Goal: Transaction & Acquisition: Obtain resource

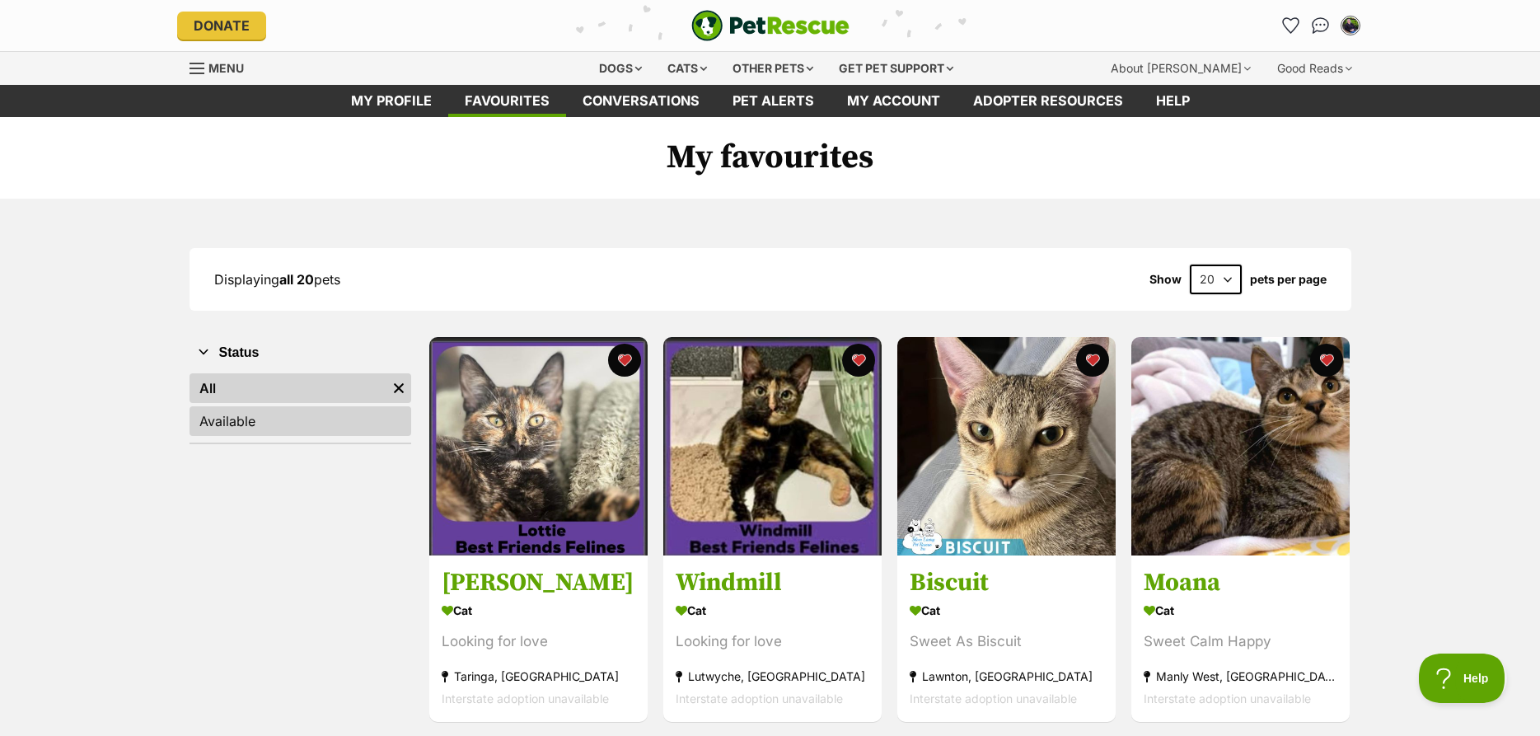
click at [258, 420] on link "Available" at bounding box center [301, 421] width 222 height 30
click at [686, 73] on div "Cats" at bounding box center [687, 68] width 63 height 33
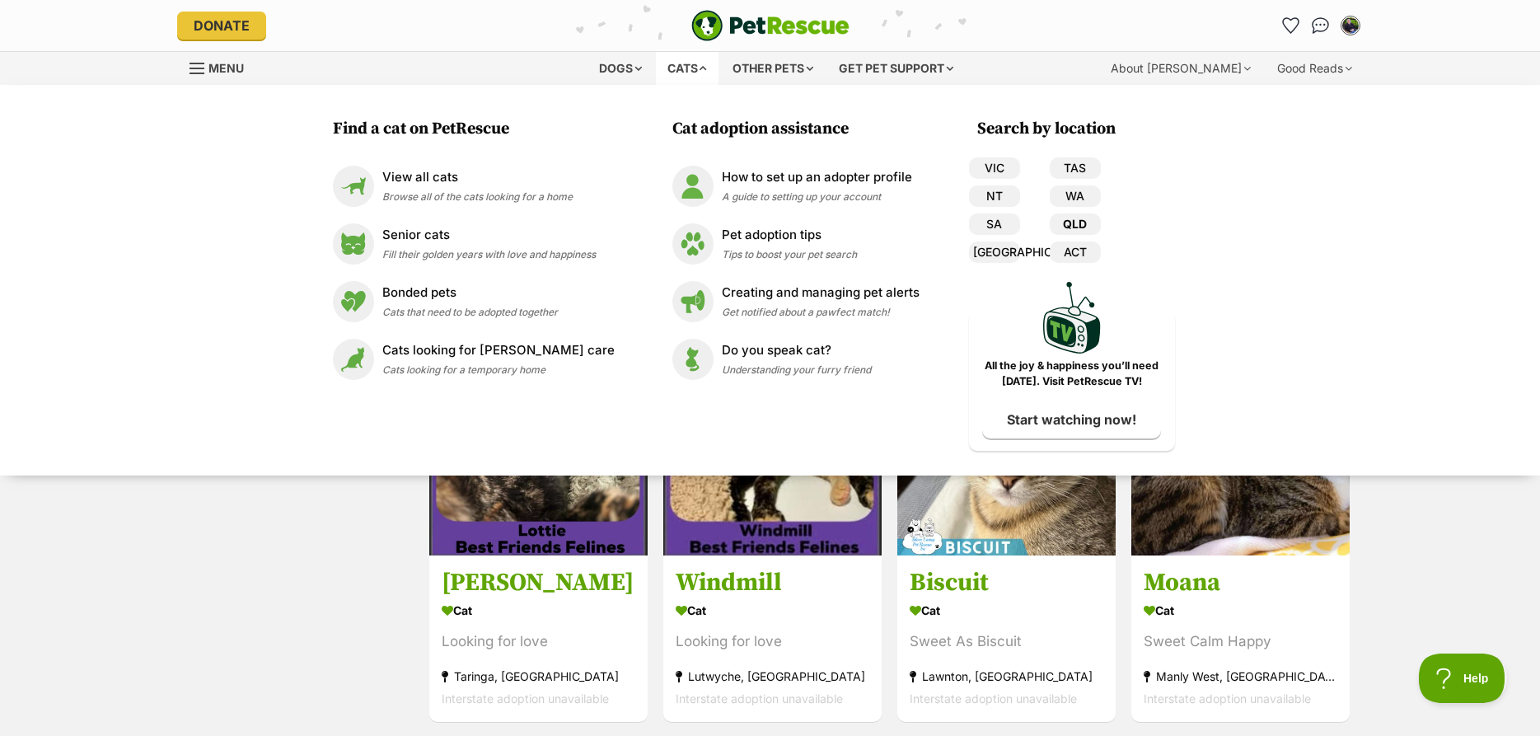
click at [1079, 225] on link "QLD" at bounding box center [1075, 223] width 51 height 21
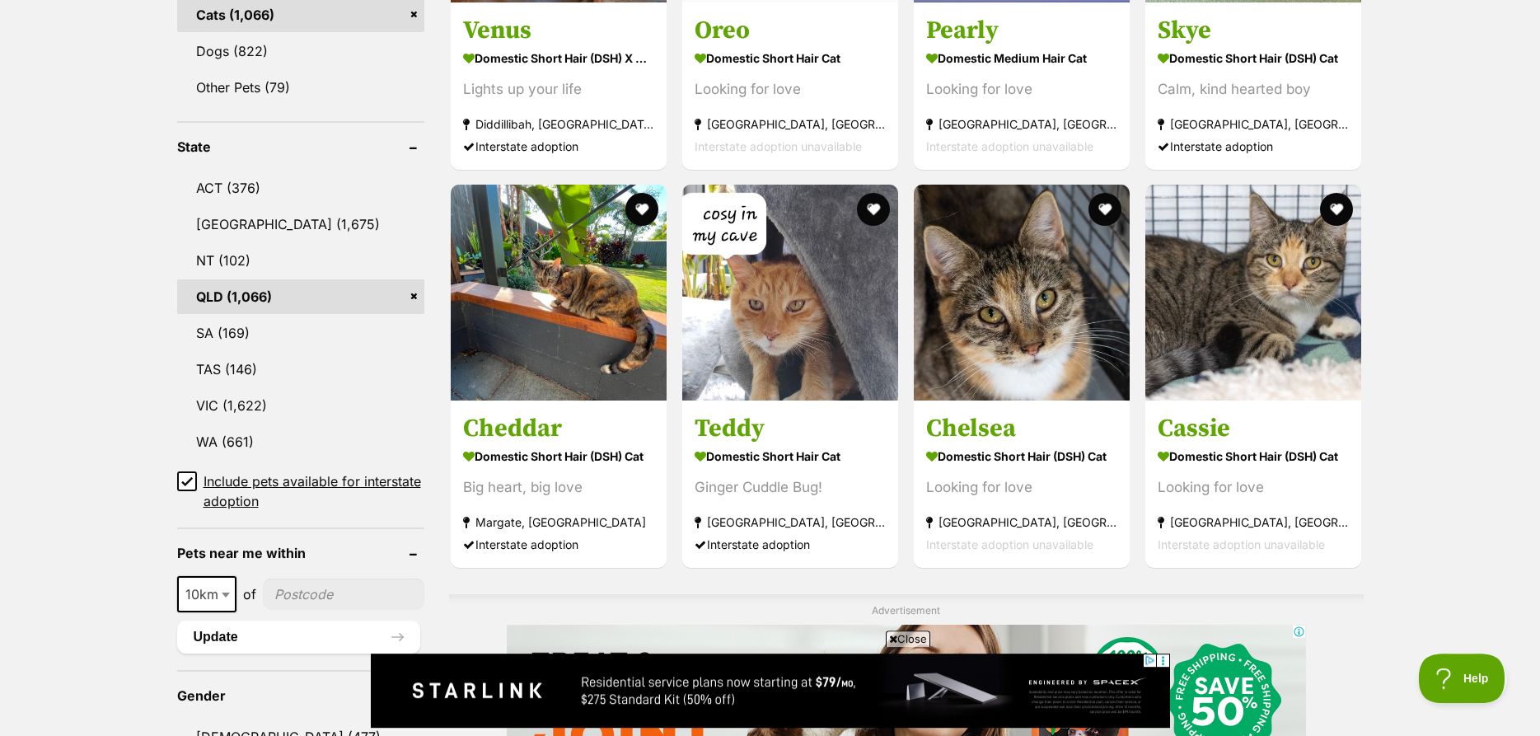
scroll to position [756, 0]
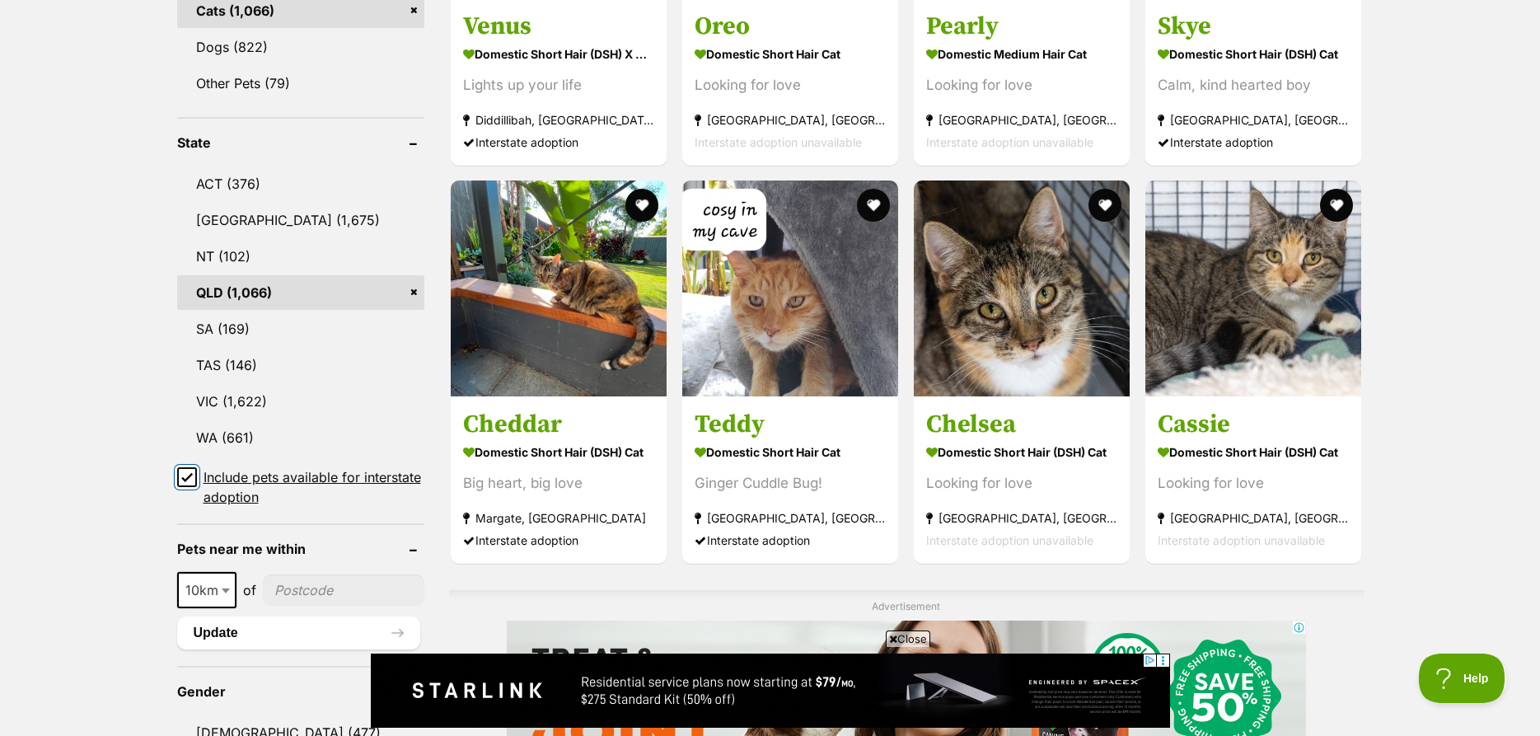
click at [193, 474] on input "Include pets available for interstate adoption" at bounding box center [187, 477] width 20 height 20
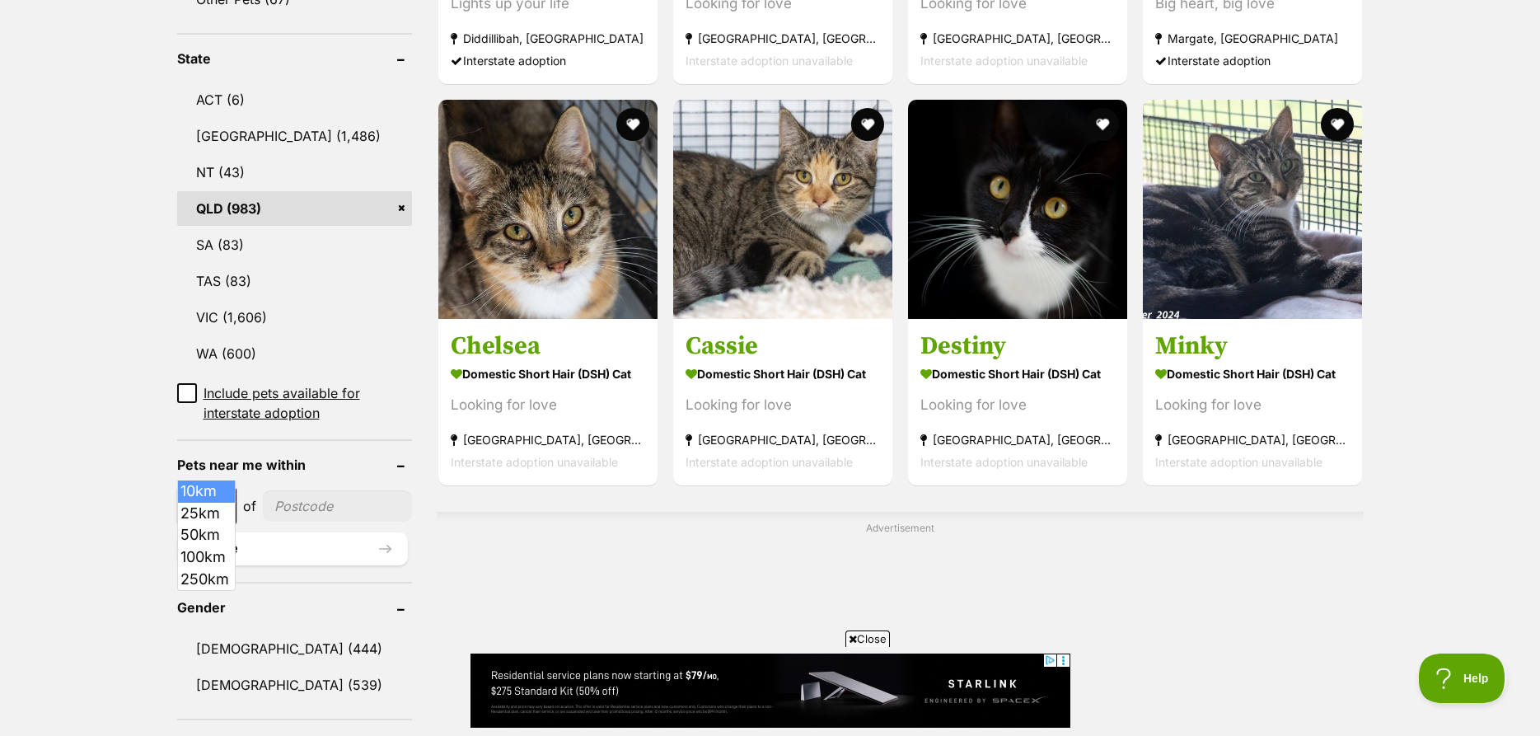
click at [223, 488] on span at bounding box center [227, 506] width 16 height 36
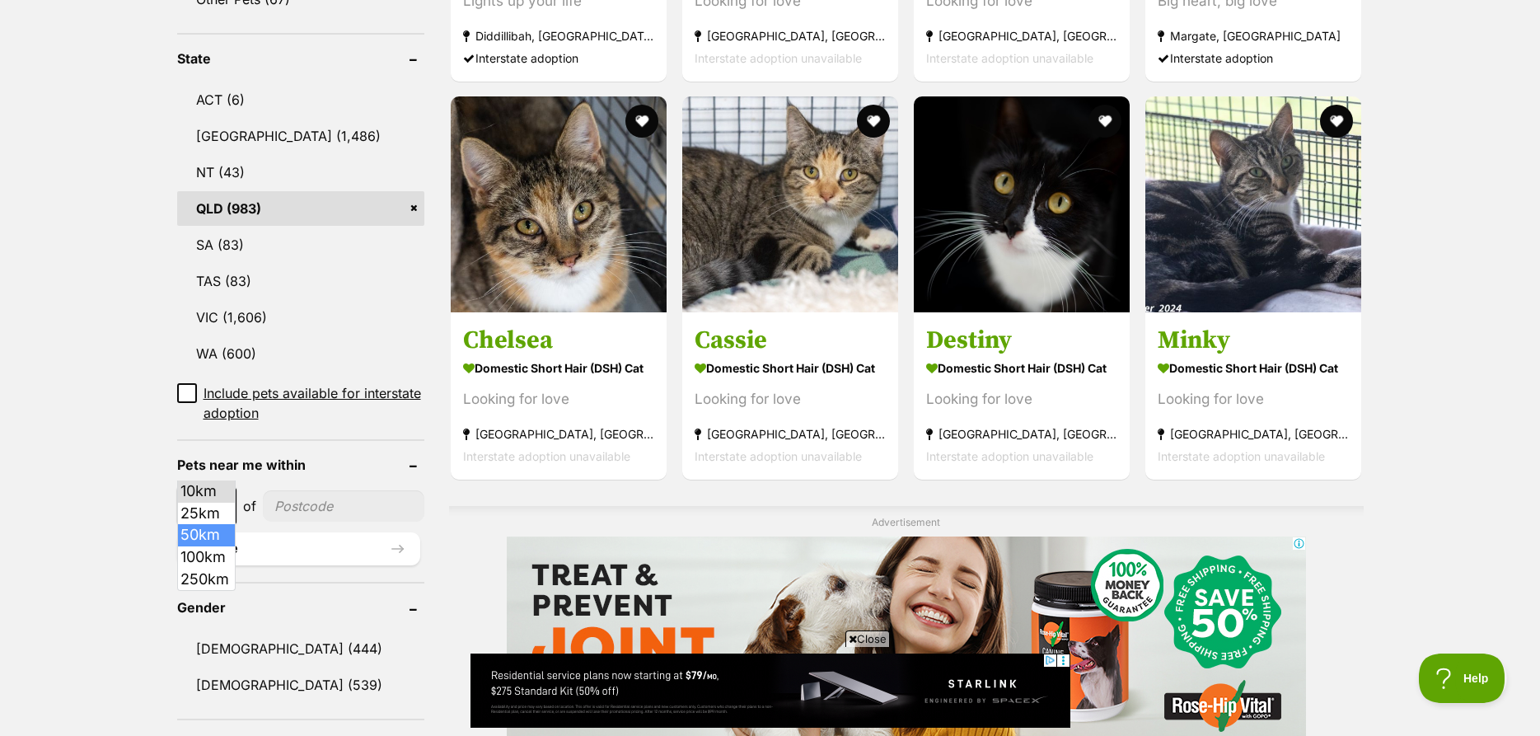
select select "50"
click at [309, 490] on input"] "postcode" at bounding box center [344, 505] width 159 height 31
type input"] "4154"
click at [313, 532] on button "Update" at bounding box center [298, 548] width 243 height 33
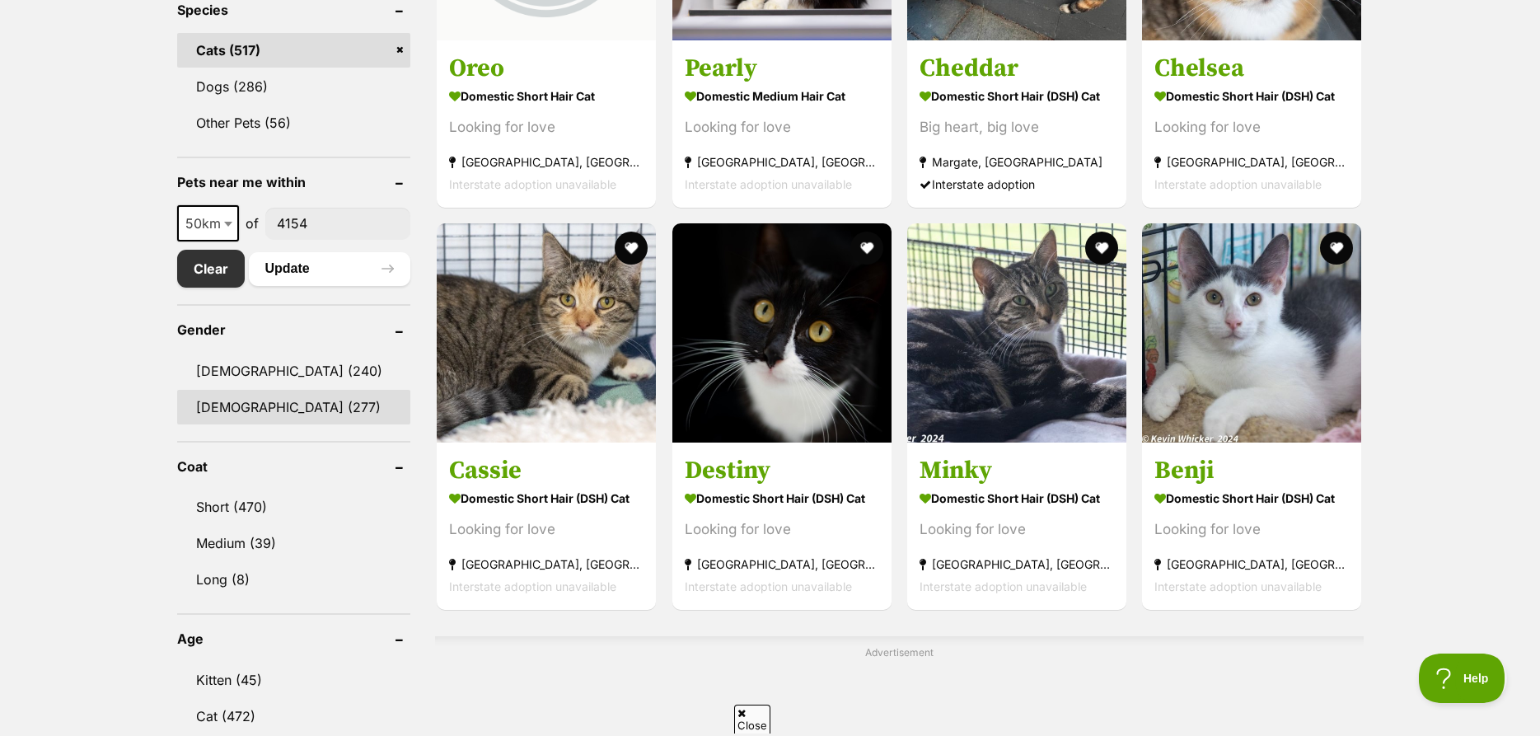
click at [267, 409] on link "Female (277)" at bounding box center [294, 407] width 234 height 35
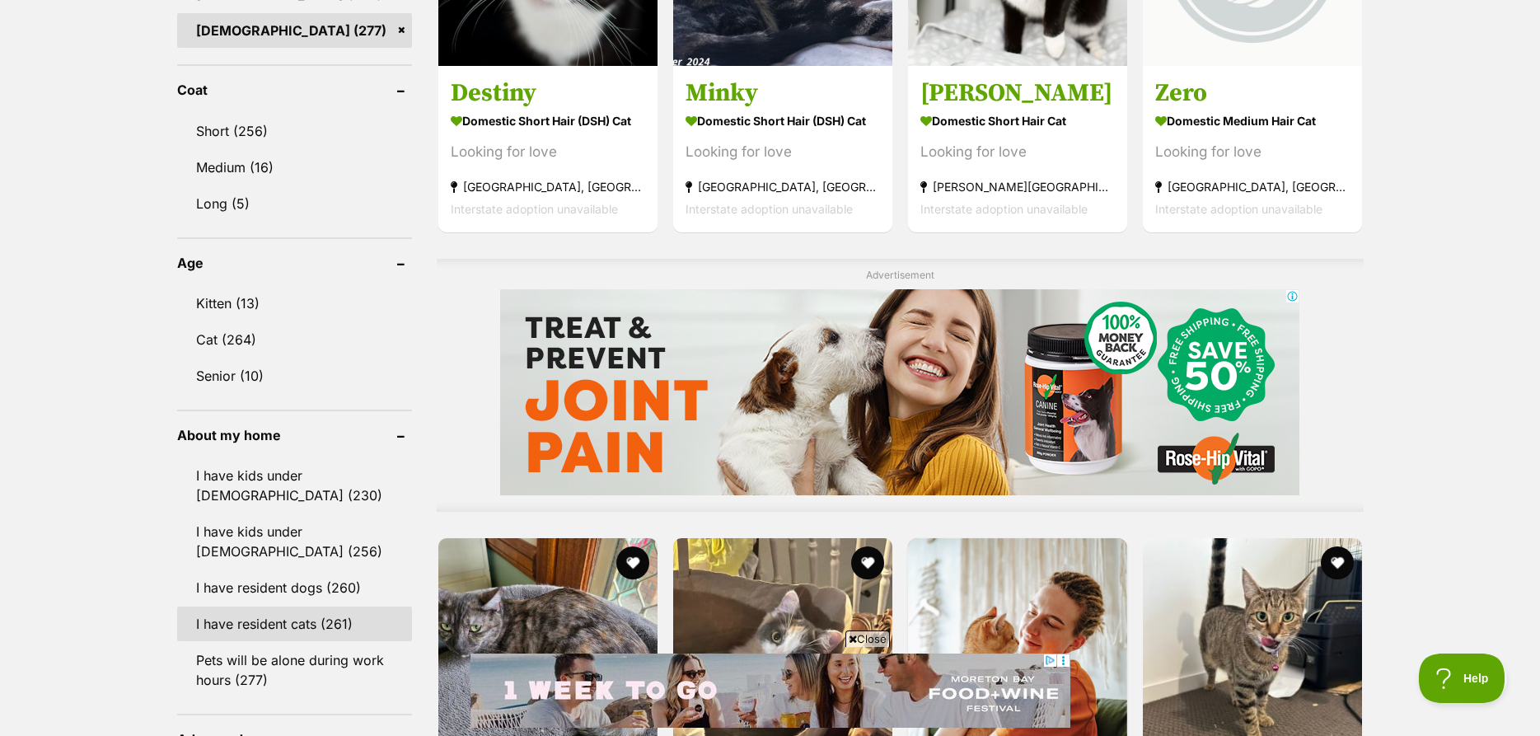
click at [316, 606] on link "I have resident cats (261)" at bounding box center [294, 623] width 235 height 35
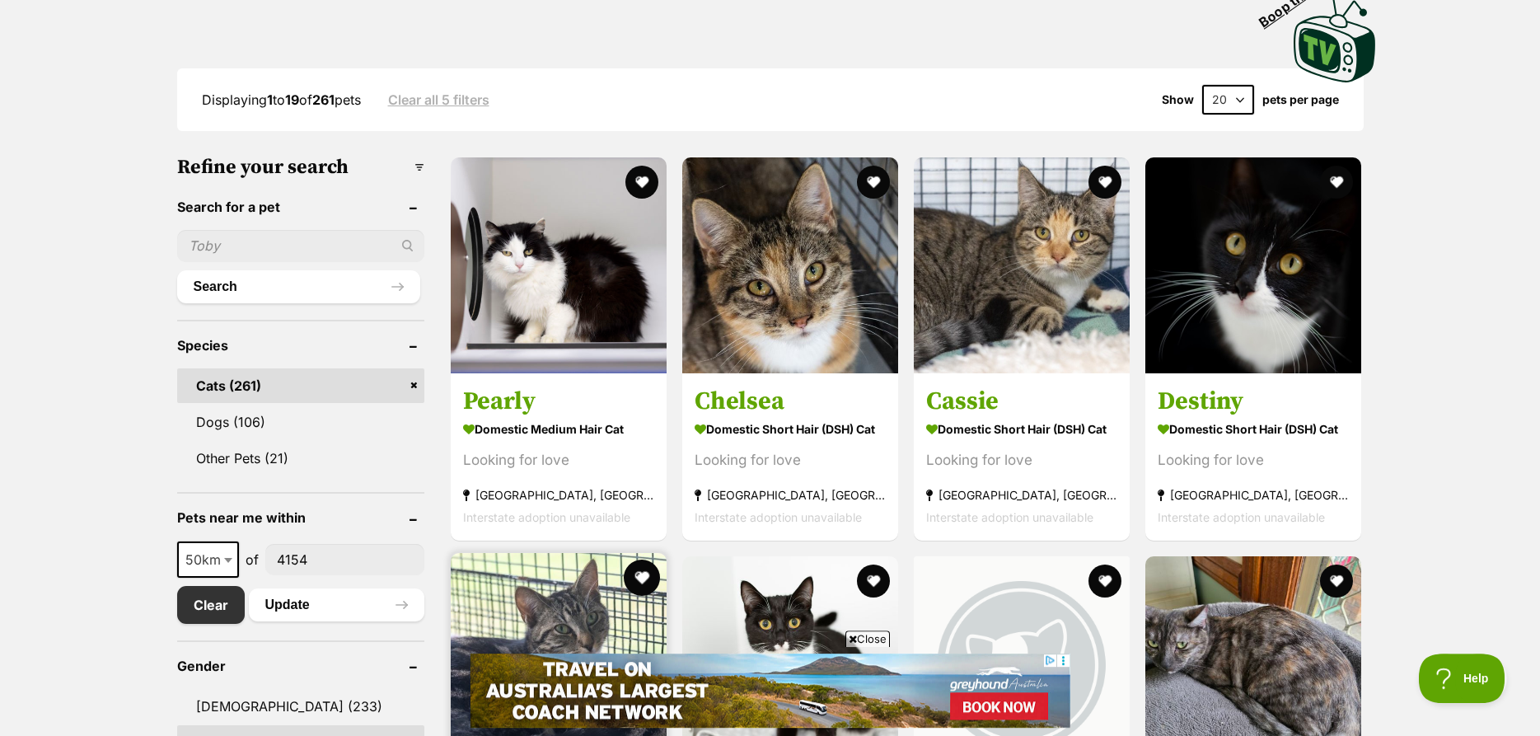
scroll to position [336, 0]
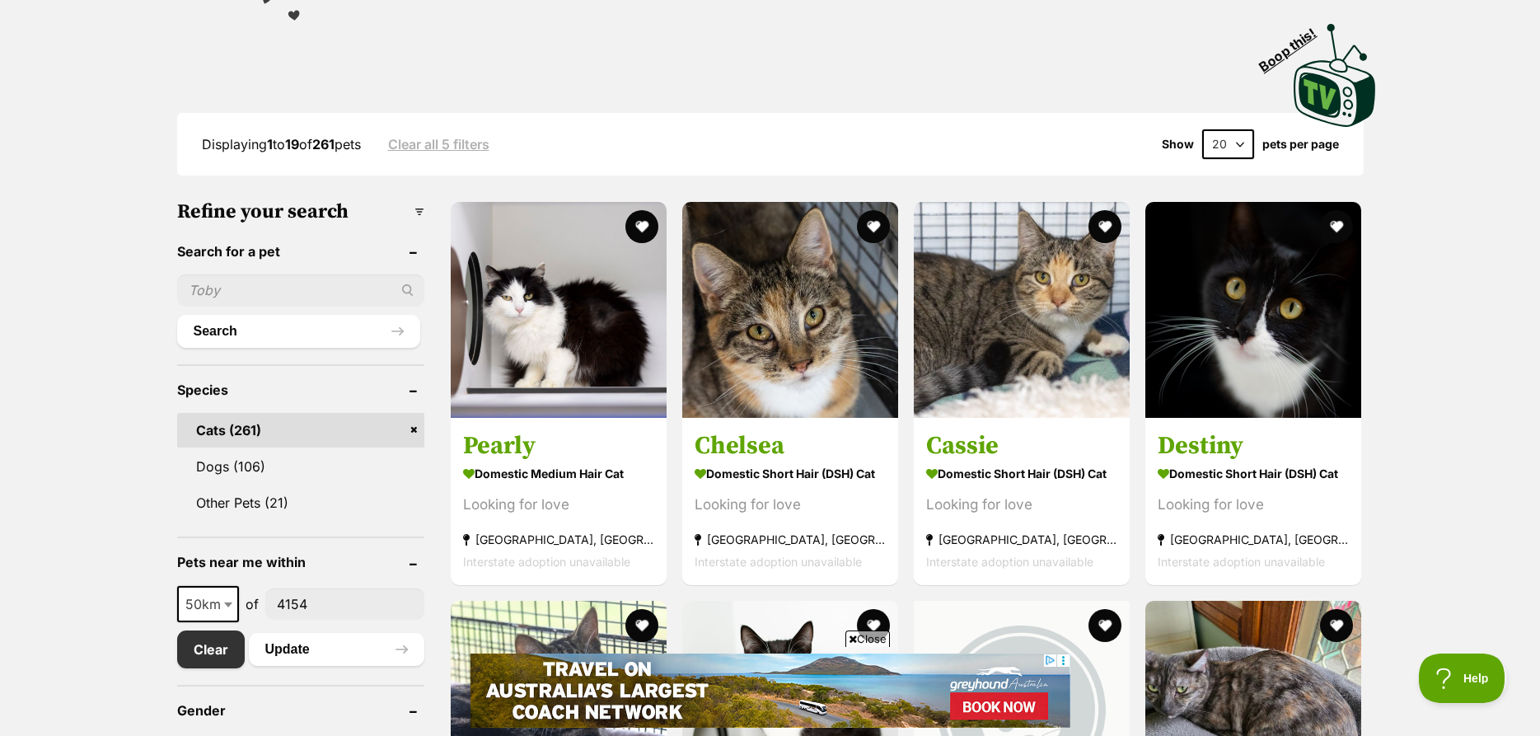
click at [1202, 129] on select "20 40 60" at bounding box center [1228, 144] width 52 height 30
select select "60"
click option "60" at bounding box center [0, 0] width 0 height 0
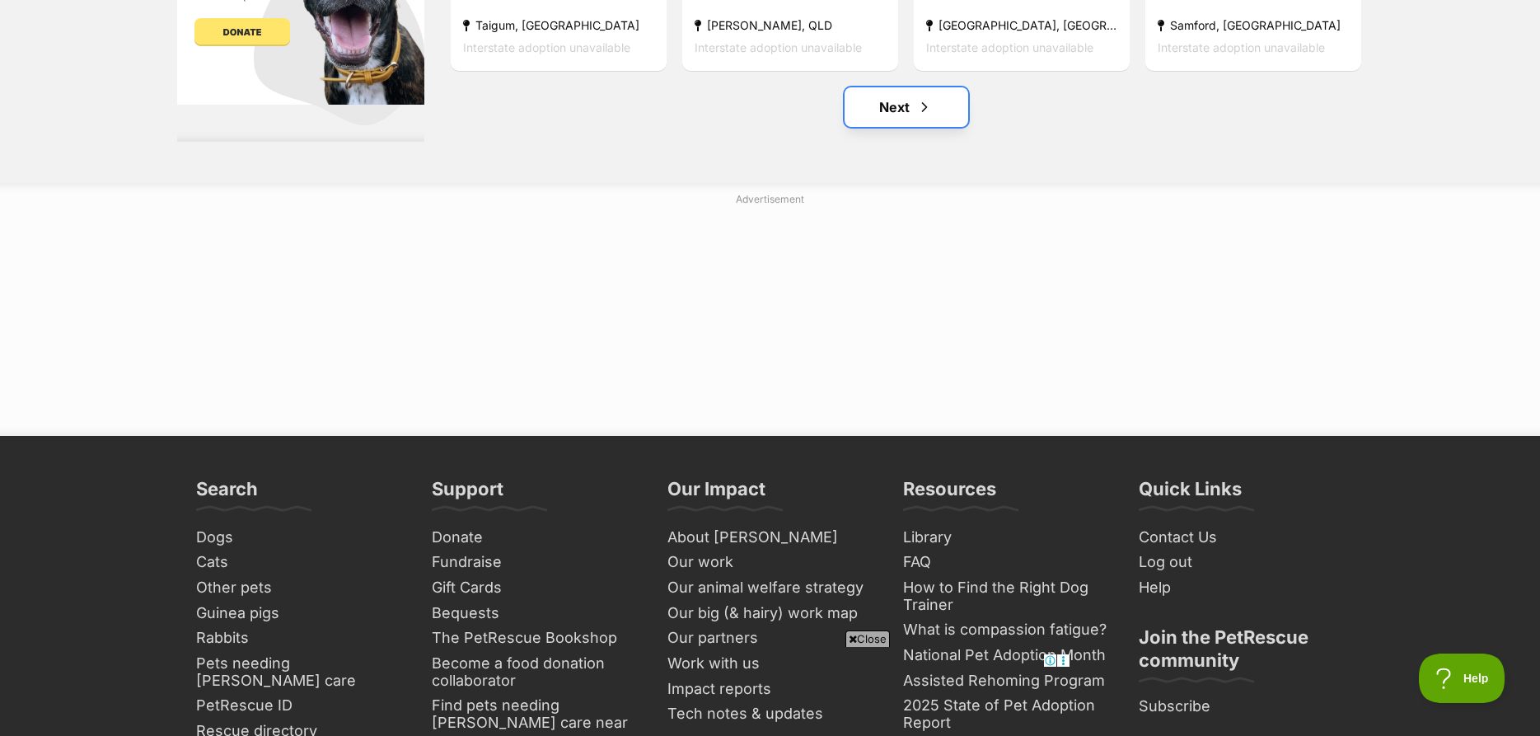
click at [911, 102] on link "Next" at bounding box center [907, 107] width 124 height 40
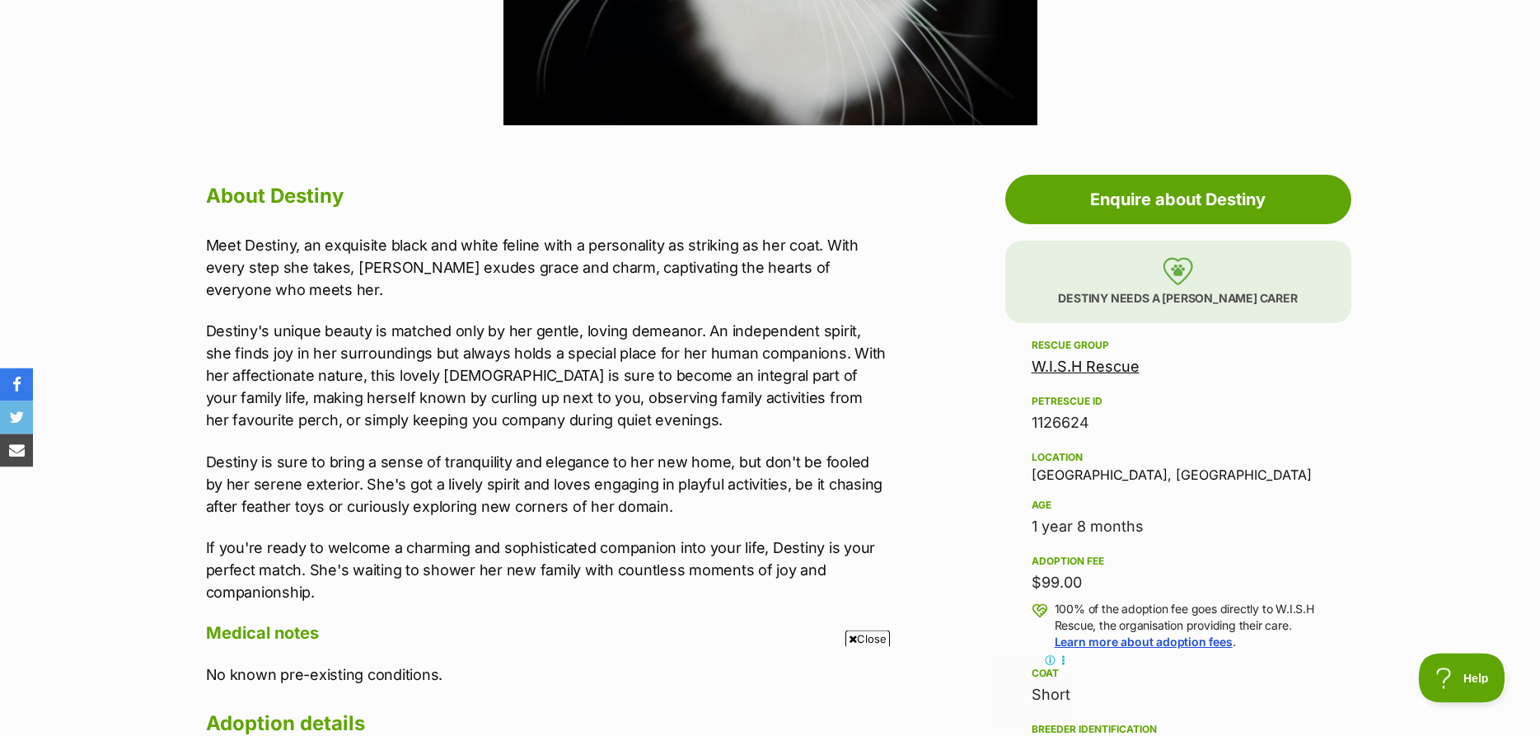
scroll to position [756, 0]
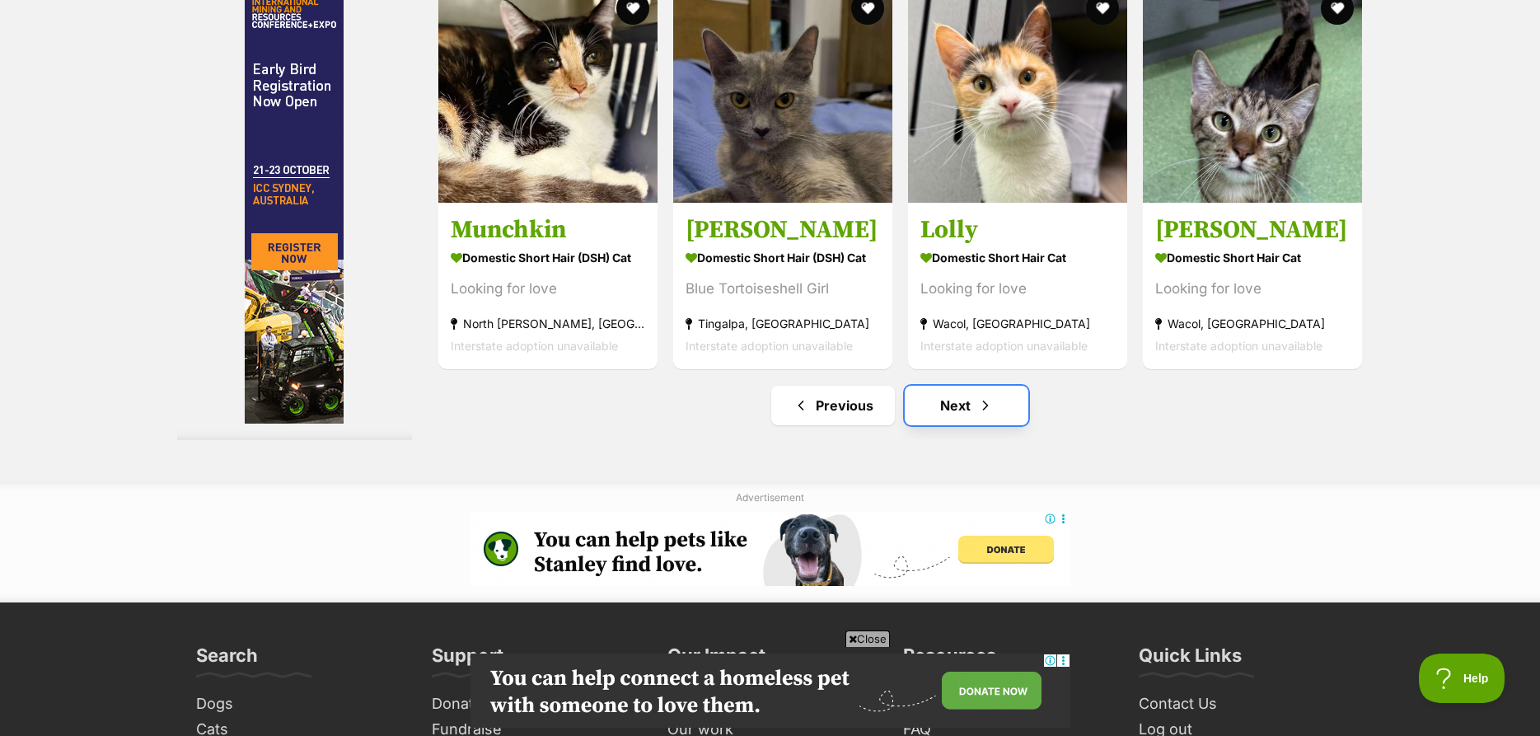
click at [990, 415] on span "Next page" at bounding box center [985, 406] width 16 height 20
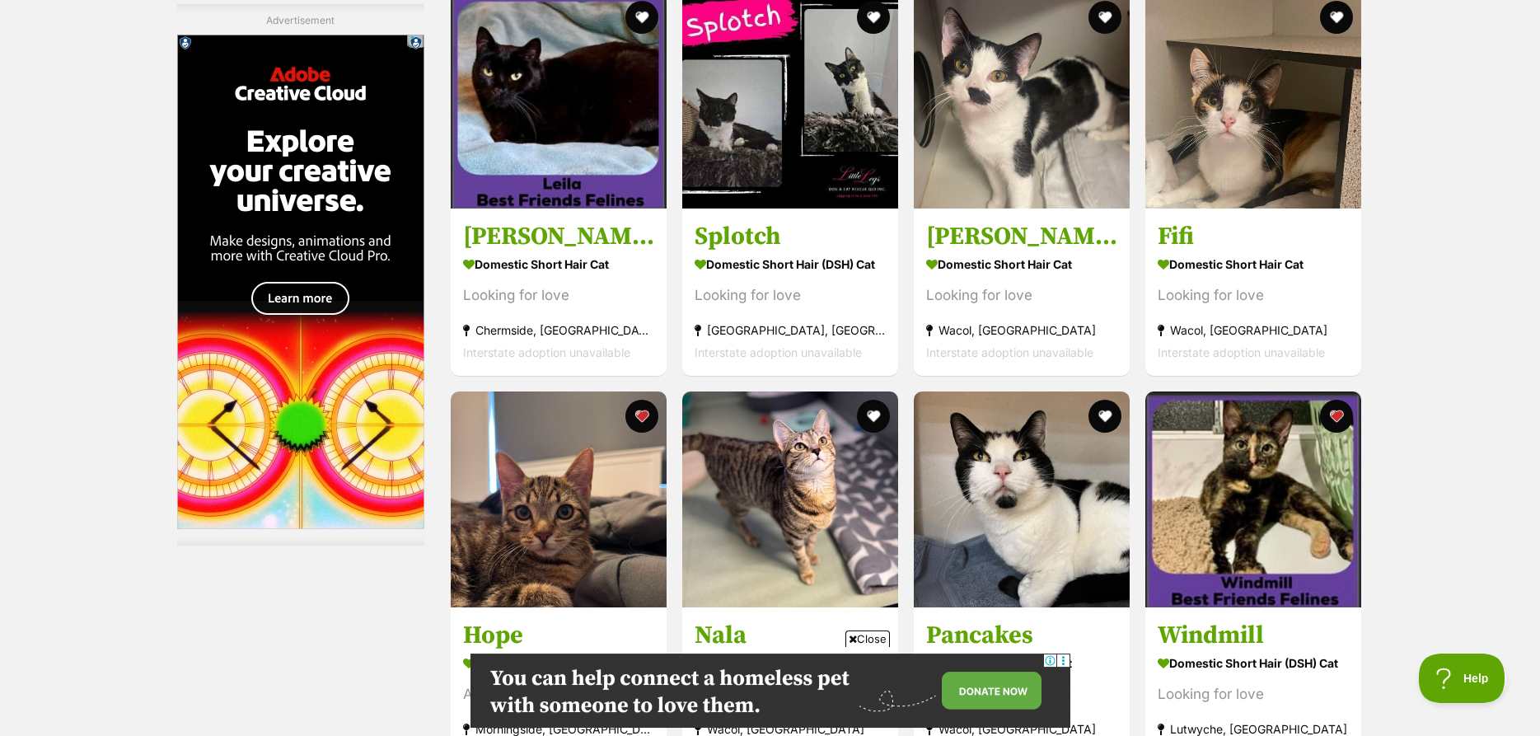
scroll to position [5547, 0]
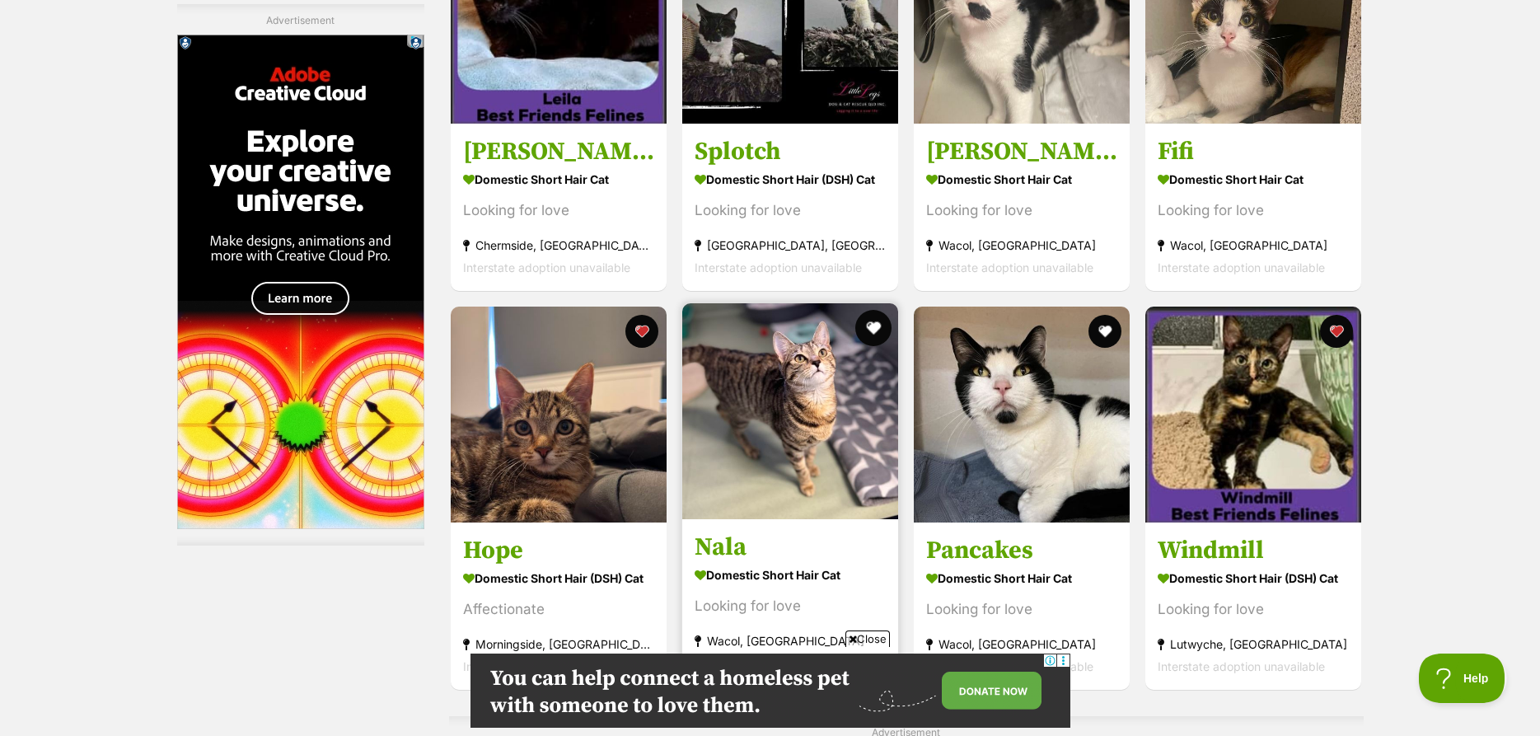
click at [878, 316] on button "favourite" at bounding box center [873, 328] width 36 height 36
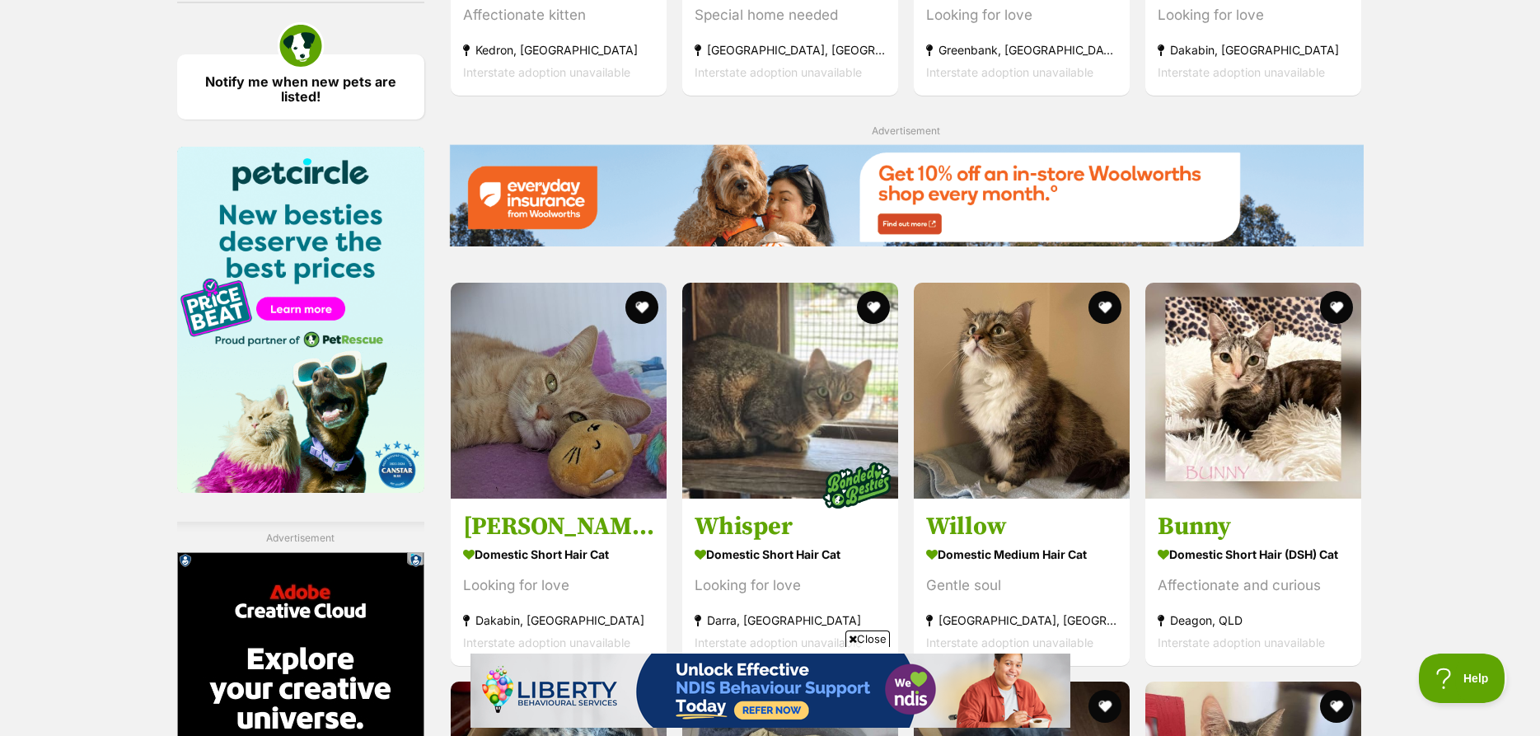
scroll to position [0, 0]
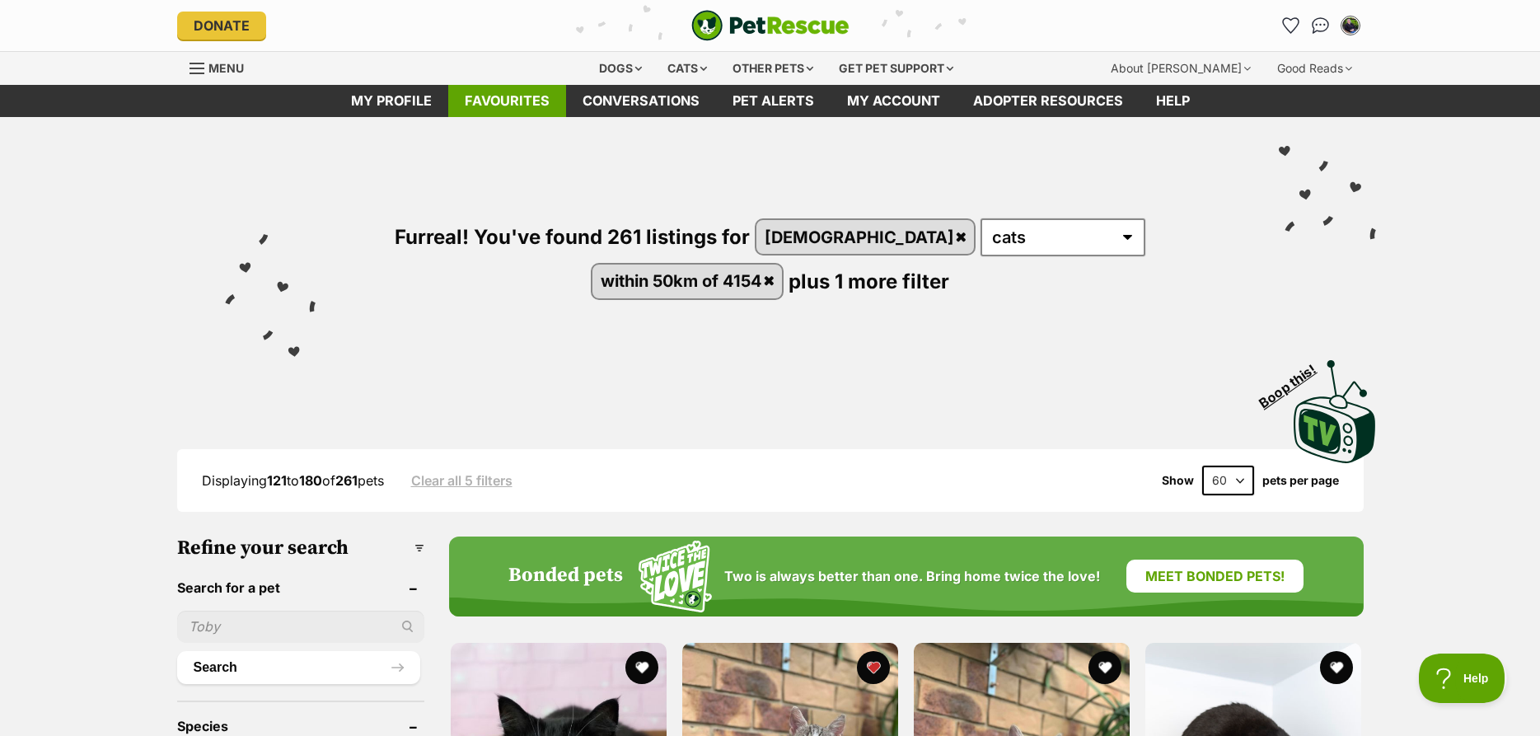
click at [517, 103] on link "Favourites" at bounding box center [507, 101] width 118 height 32
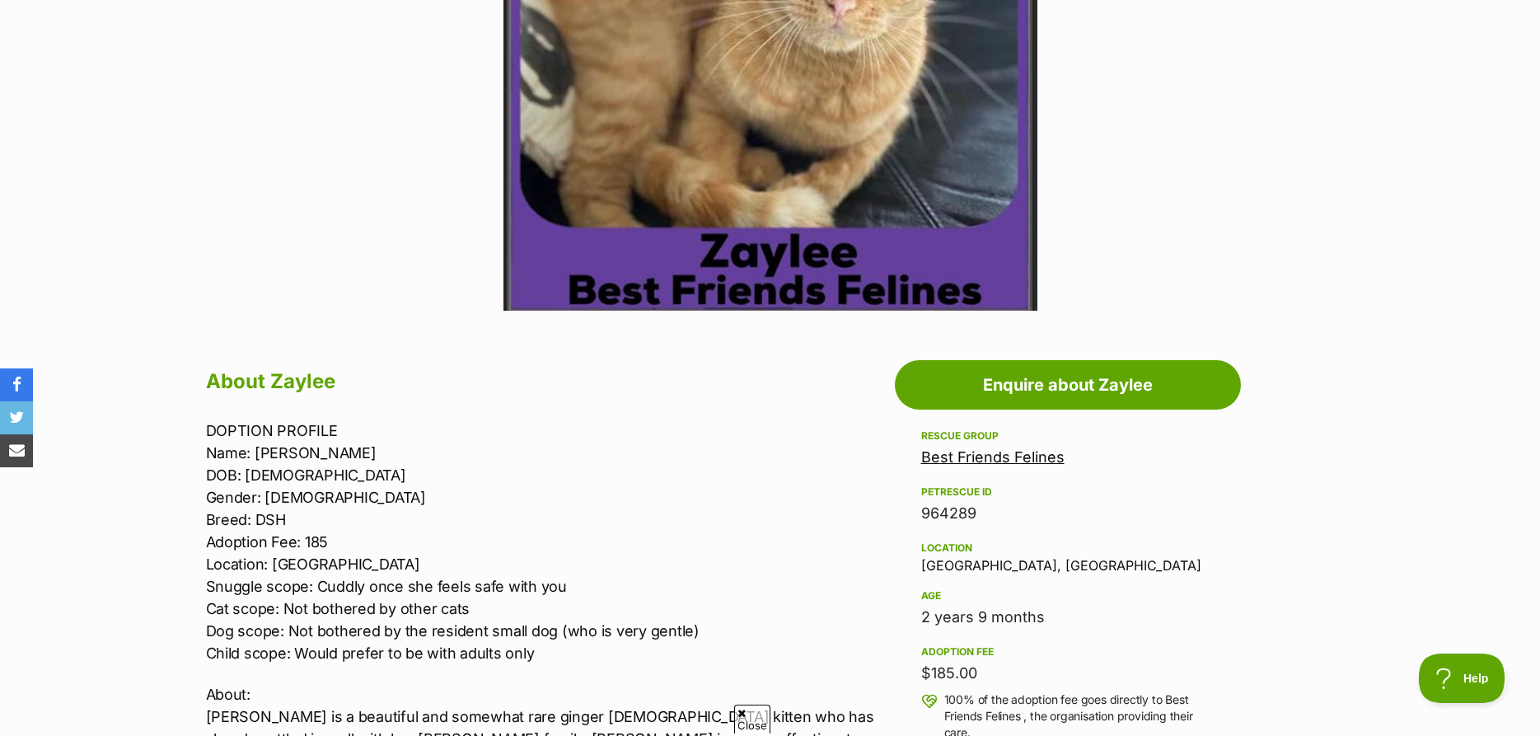
scroll to position [588, 0]
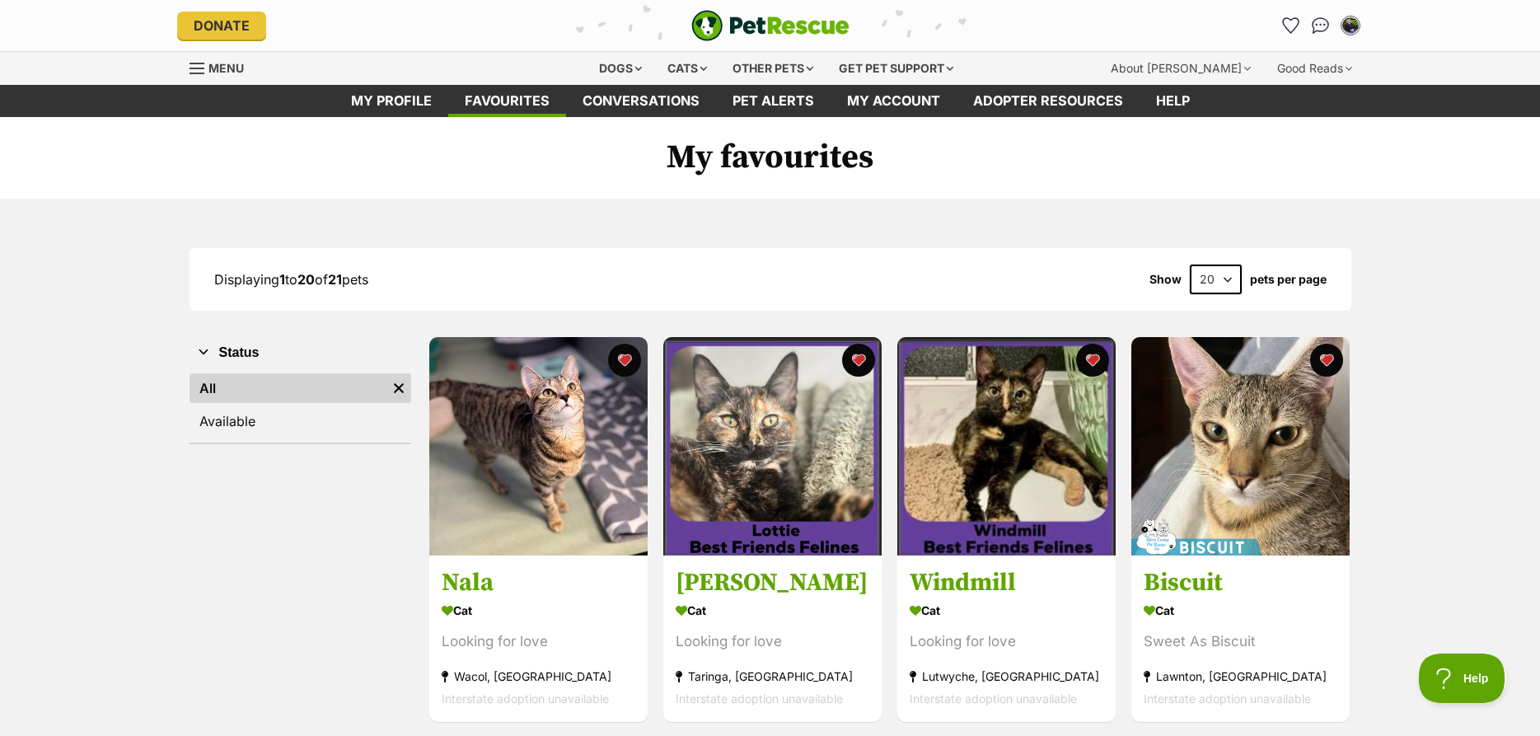
click at [1190, 265] on select "20 40 60" at bounding box center [1216, 280] width 52 height 30
